Goal: Task Accomplishment & Management: Complete application form

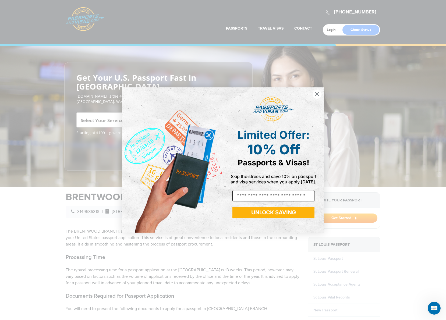
click at [251, 194] on input "Email" at bounding box center [273, 195] width 82 height 11
type input "**********"
click at [269, 213] on button "UNLOCK SAVING" at bounding box center [273, 212] width 82 height 11
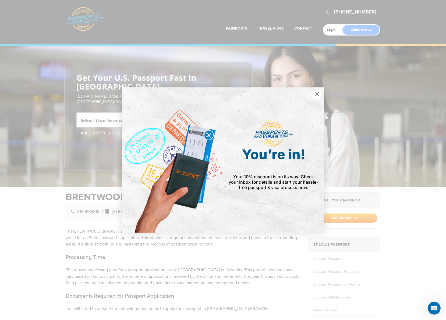
click at [317, 95] on circle "Close dialog" at bounding box center [316, 94] width 9 height 9
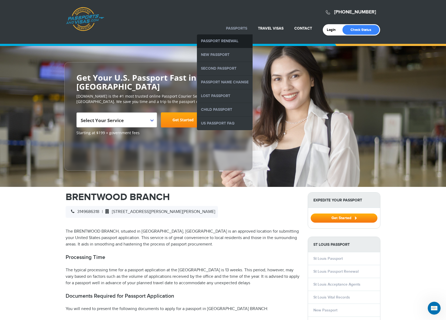
click at [225, 41] on link "Passport Renewal" at bounding box center [225, 40] width 56 height 13
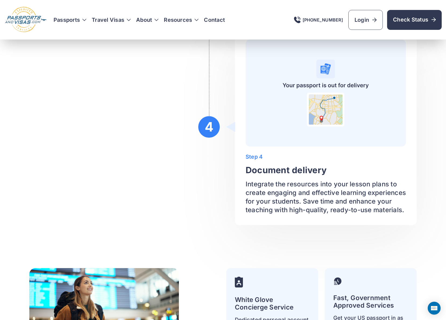
scroll to position [1358, 0]
